Goal: Use online tool/utility: Utilize a website feature to perform a specific function

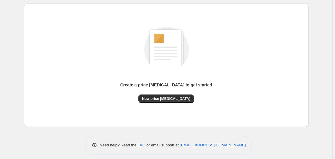
scroll to position [66, 0]
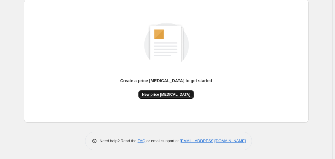
click at [177, 91] on button "New price [MEDICAL_DATA]" at bounding box center [167, 94] width 56 height 8
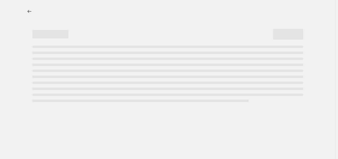
select select "percentage"
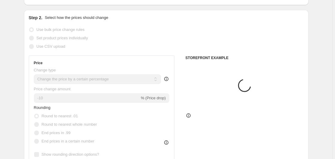
scroll to position [122, 0]
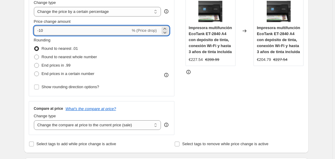
click at [58, 30] on input "-10" at bounding box center [82, 31] width 97 height 10
type input "-1"
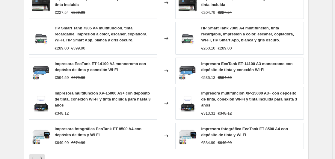
scroll to position [469, 0]
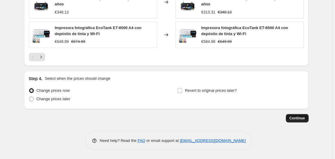
type input "-35"
click at [294, 118] on span "Continue" at bounding box center [298, 118] width 16 height 5
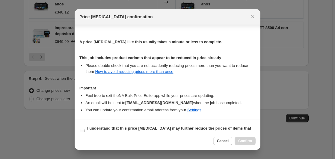
scroll to position [95, 0]
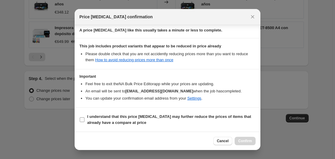
click at [106, 122] on b "I understand that this price [MEDICAL_DATA] may further reduce the prices of it…" at bounding box center [169, 119] width 164 height 11
click at [85, 122] on input "I understand that this price [MEDICAL_DATA] may further reduce the prices of it…" at bounding box center [82, 119] width 5 height 5
checkbox input "true"
click at [249, 137] on div "Cancel Confirm" at bounding box center [168, 141] width 186 height 18
click at [249, 140] on span "Confirm" at bounding box center [246, 141] width 14 height 5
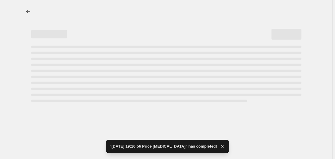
select select "percentage"
